Goal: Find specific fact: Find specific fact

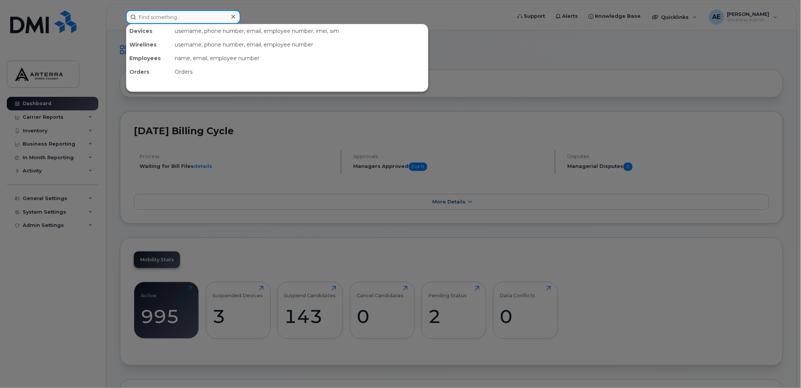
paste input "2895476291"
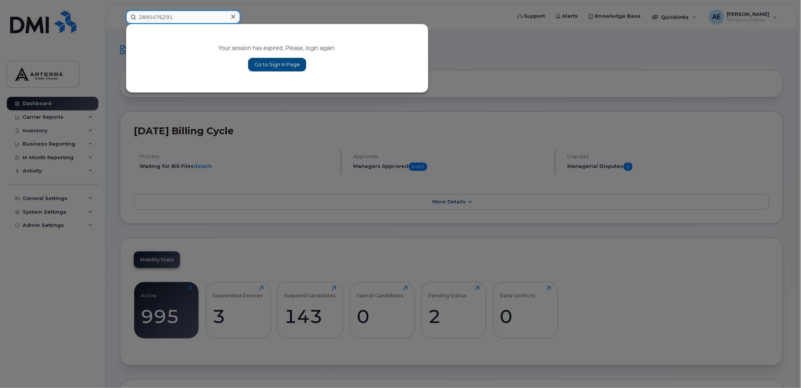
type input "2895476291"
click at [275, 64] on link "Go to Sign In Page" at bounding box center [277, 65] width 58 height 14
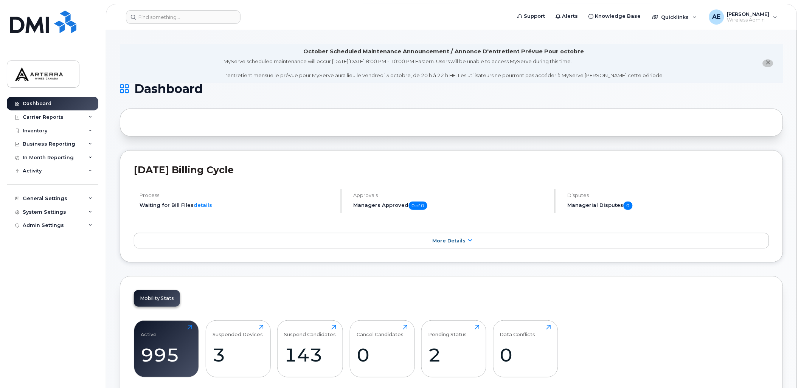
click at [772, 61] on button "close notification" at bounding box center [768, 63] width 11 height 8
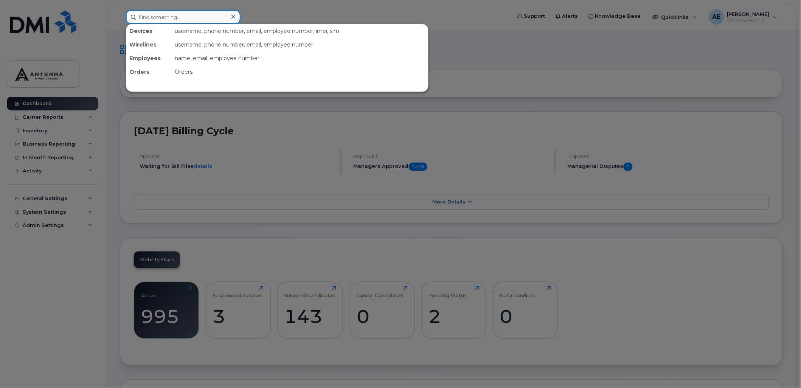
paste input "2895476291"
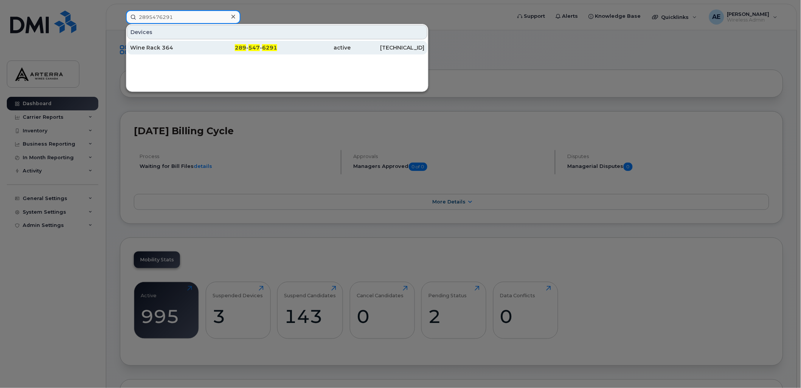
type input "2895476291"
click at [159, 45] on div "Wine Rack 364" at bounding box center [167, 48] width 74 height 8
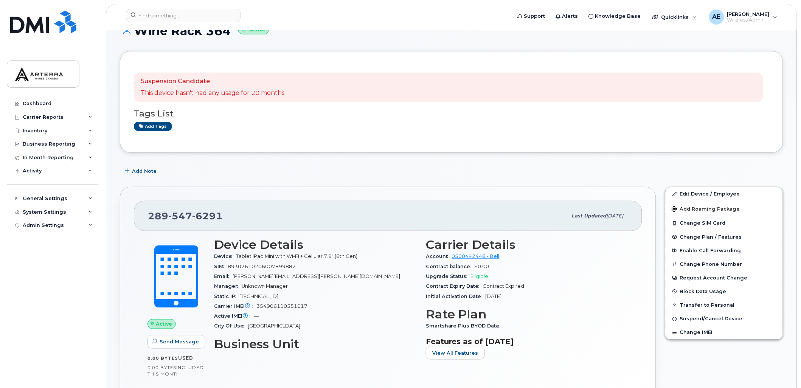
scroll to position [42, 0]
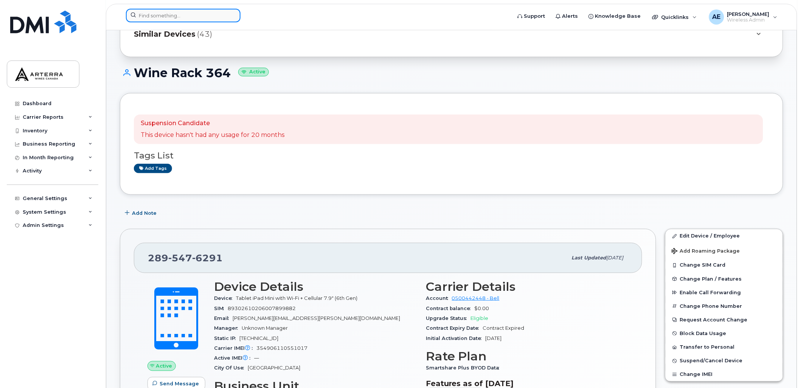
click at [193, 19] on input at bounding box center [183, 16] width 115 height 14
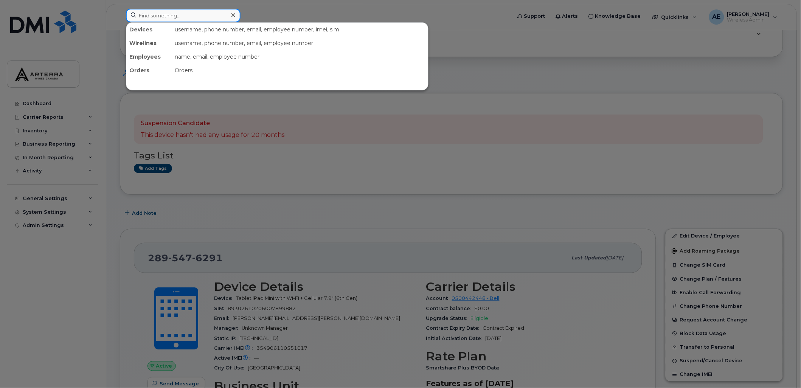
type input "Joanne Mercure"
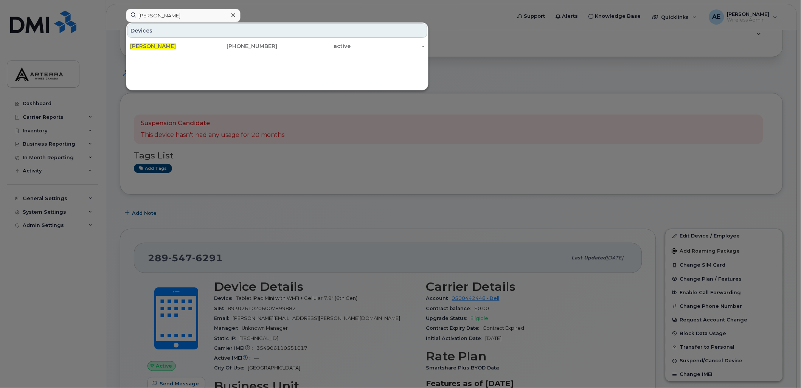
click at [500, 36] on div at bounding box center [400, 194] width 801 height 388
drag, startPoint x: 213, startPoint y: 20, endPoint x: 100, endPoint y: 28, distance: 112.7
click at [120, 25] on div "Joanne Mercure Devices Joanne Mercure 647-501-2754 active -" at bounding box center [316, 17] width 393 height 17
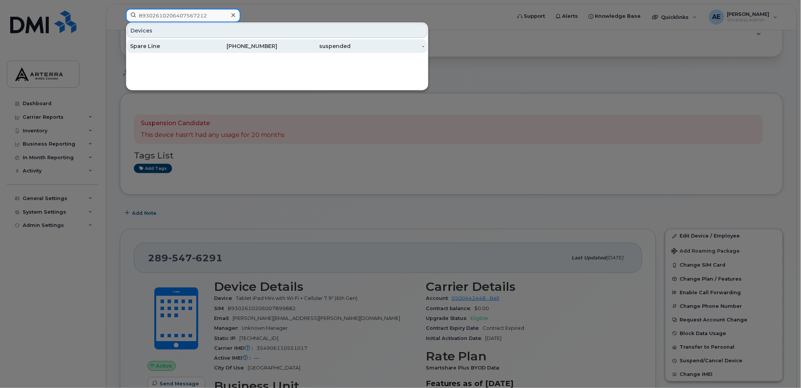
type input "89302610206407567212"
click at [152, 42] on div "Spare Line" at bounding box center [167, 46] width 74 height 14
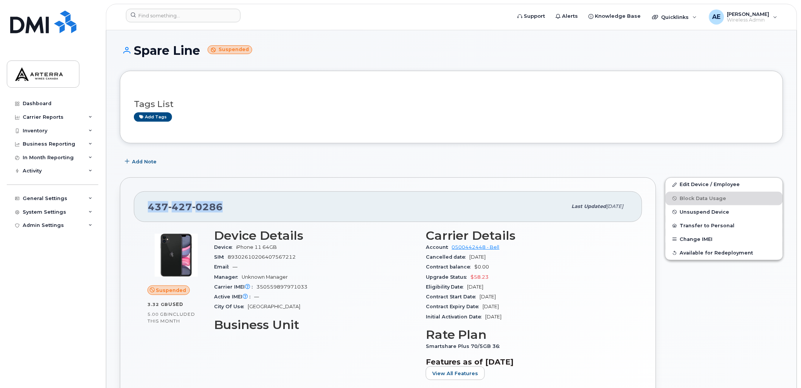
drag, startPoint x: 224, startPoint y: 205, endPoint x: 149, endPoint y: 209, distance: 74.6
click at [149, 209] on div "[PHONE_NUMBER]" at bounding box center [358, 207] width 420 height 16
drag, startPoint x: 149, startPoint y: 209, endPoint x: 154, endPoint y: 209, distance: 4.9
copy span "[PHONE_NUMBER]"
click at [328, 204] on div "[PHONE_NUMBER]" at bounding box center [358, 207] width 420 height 16
